Goal: Task Accomplishment & Management: Use online tool/utility

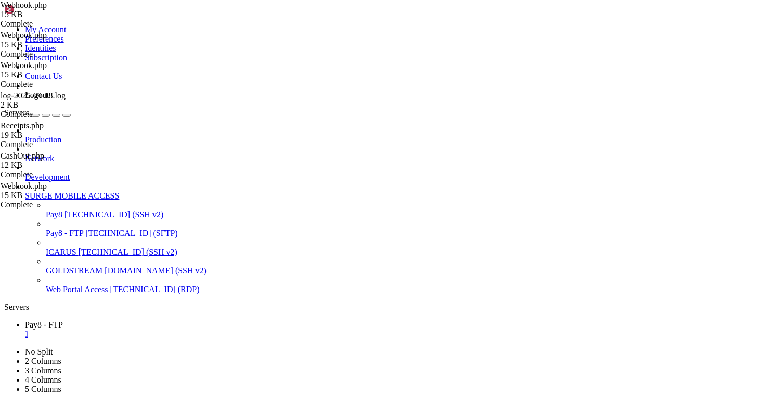
click at [110, 291] on span "[TECHNICAL_ID] (RDP)" at bounding box center [155, 289] width 90 height 9
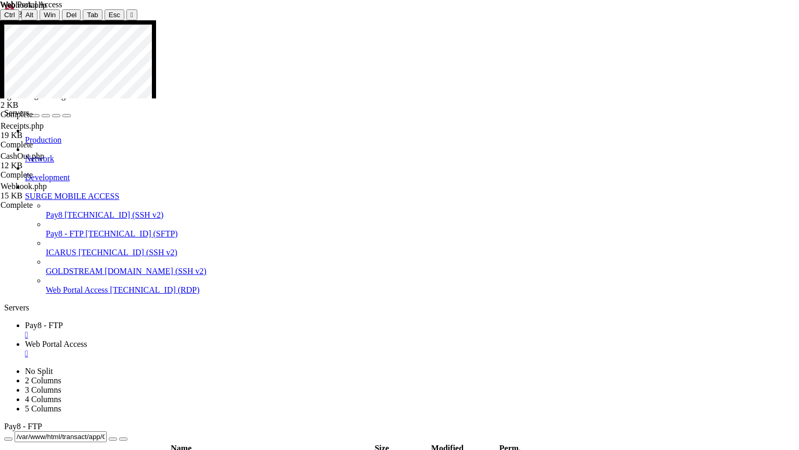
drag, startPoint x: 121, startPoint y: 118, endPoint x: 78, endPoint y: 193, distance: 85.8
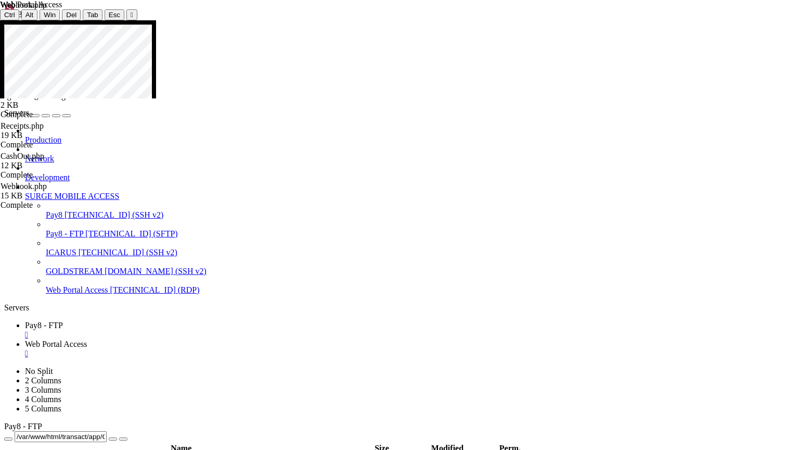
drag, startPoint x: 217, startPoint y: 200, endPoint x: 505, endPoint y: 447, distance: 379.5
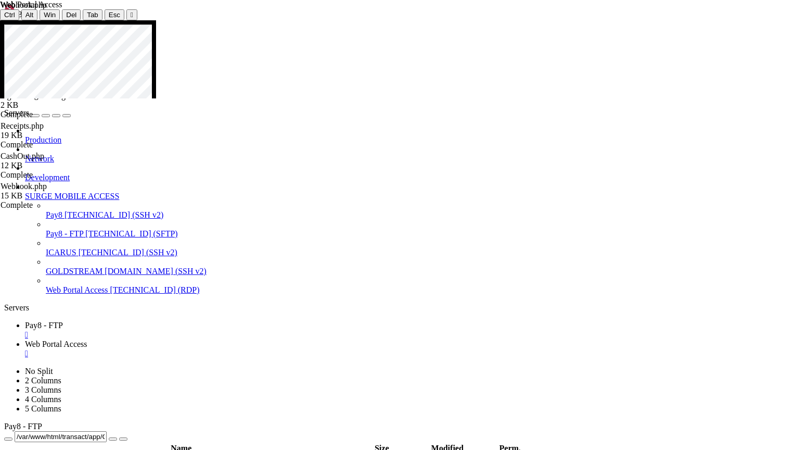
drag, startPoint x: 285, startPoint y: 243, endPoint x: 210, endPoint y: 193, distance: 90.1
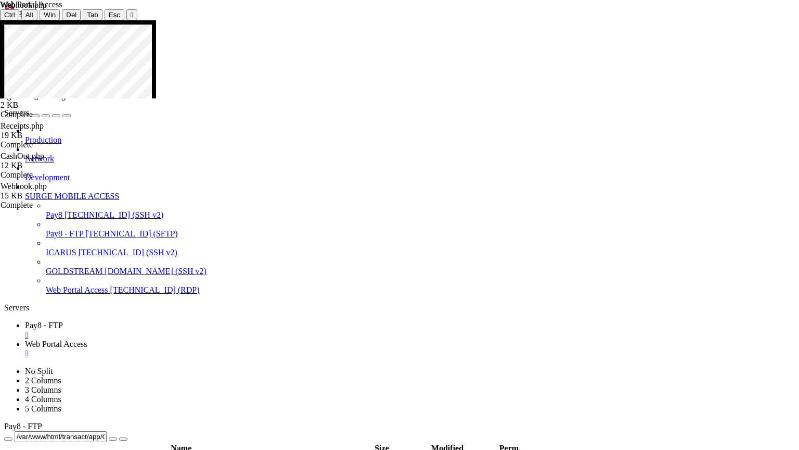
drag, startPoint x: 531, startPoint y: 340, endPoint x: 494, endPoint y: 331, distance: 37.5
drag, startPoint x: 514, startPoint y: 338, endPoint x: 510, endPoint y: 317, distance: 21.2
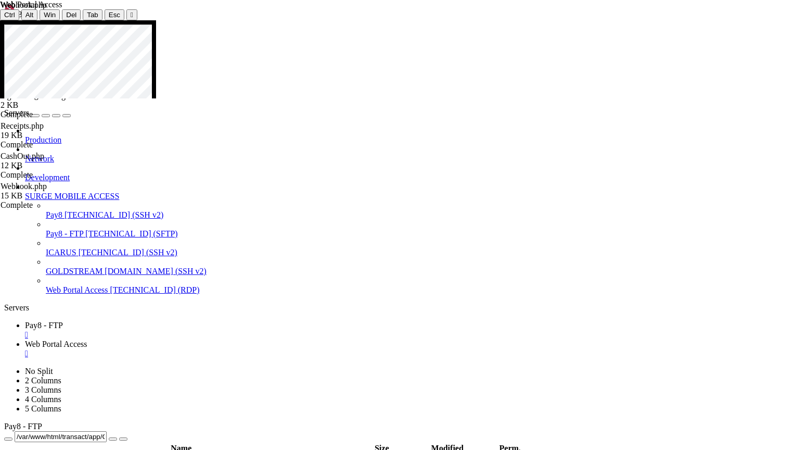
drag, startPoint x: 513, startPoint y: 339, endPoint x: 620, endPoint y: 338, distance: 107.7
drag, startPoint x: 495, startPoint y: 340, endPoint x: 285, endPoint y: 335, distance: 210.3
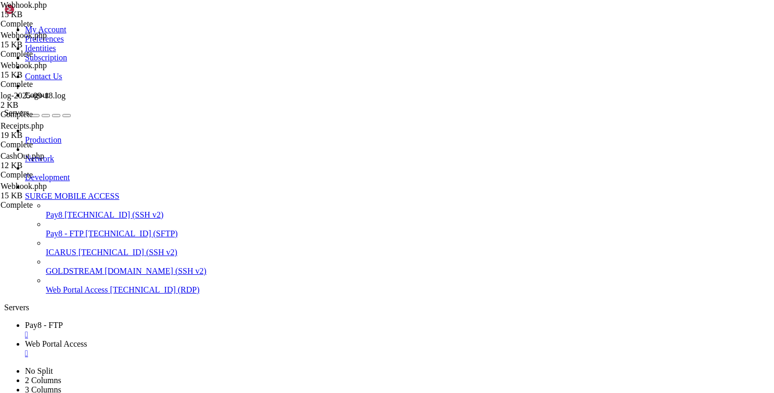
drag, startPoint x: 398, startPoint y: 1071, endPoint x: 347, endPoint y: 1087, distance: 53.3
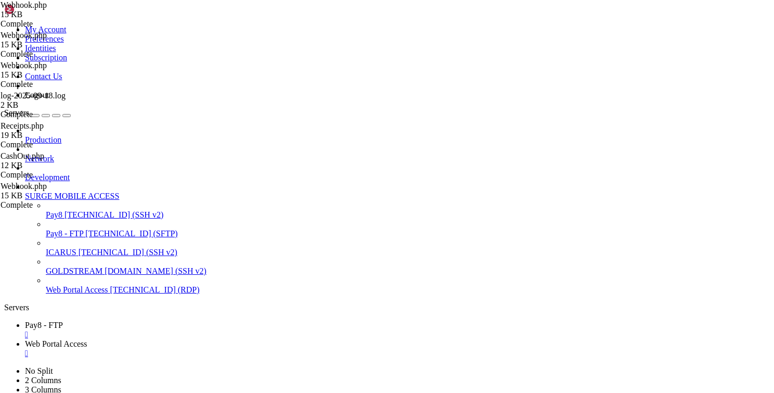
click at [292, 349] on div "" at bounding box center [397, 353] width 745 height 9
